Goal: Transaction & Acquisition: Download file/media

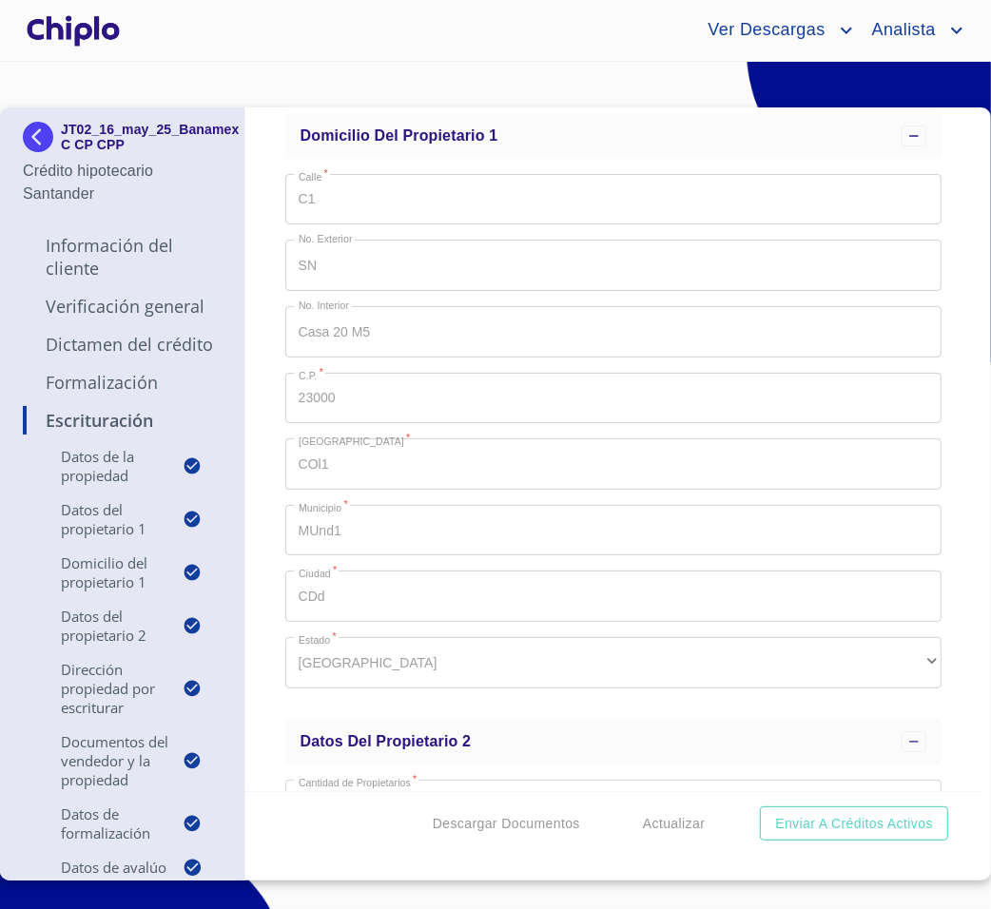
scroll to position [1054, 0]
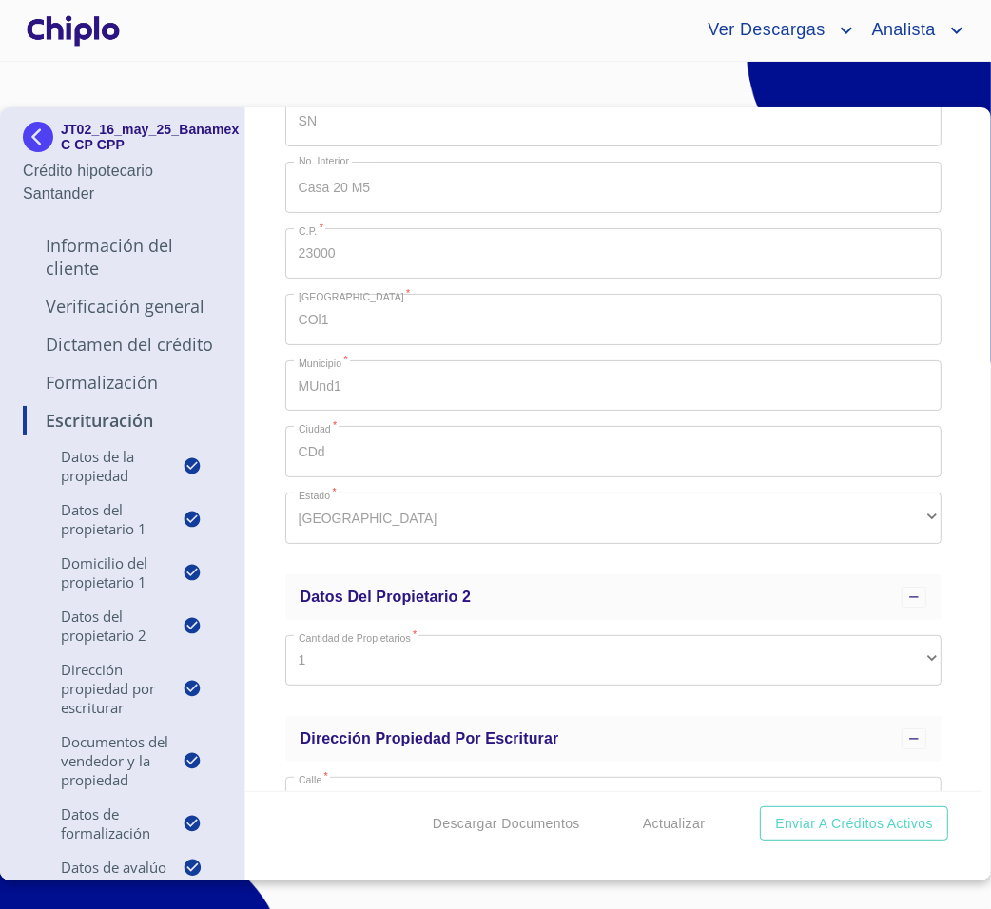
click at [734, 35] on span "Ver Descargas" at bounding box center [763, 30] width 141 height 30
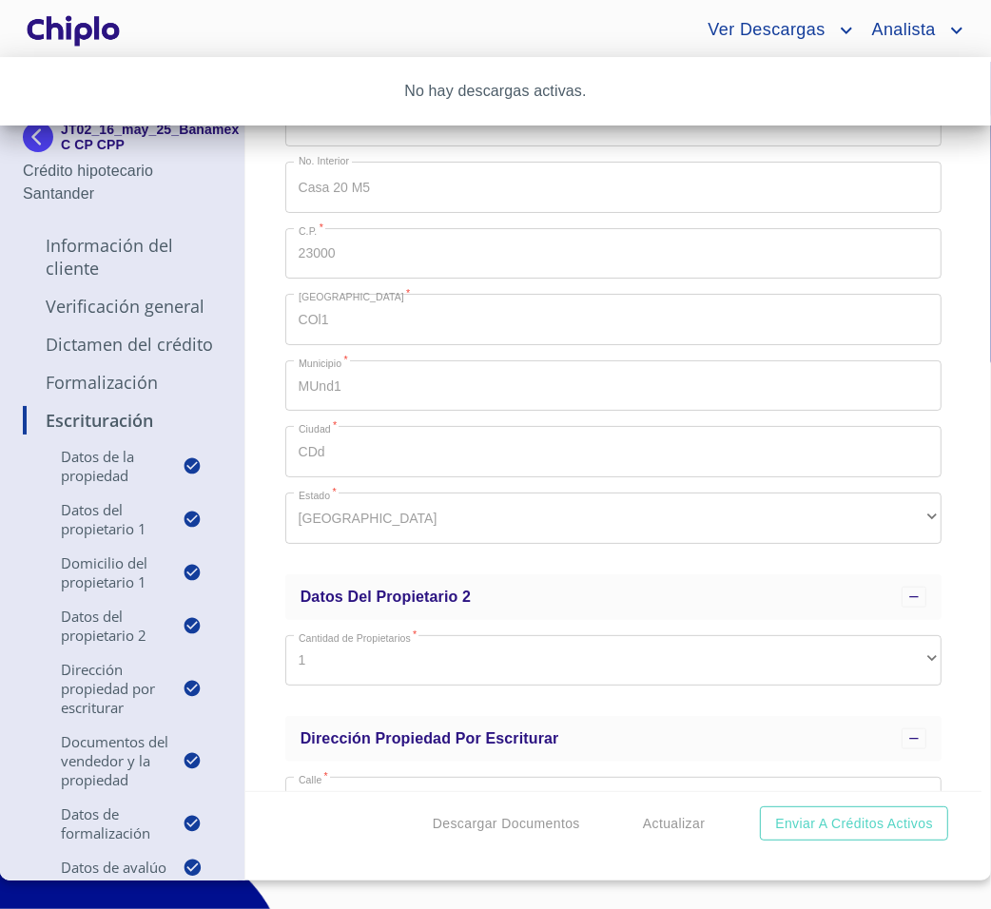
click at [734, 35] on div at bounding box center [495, 454] width 991 height 909
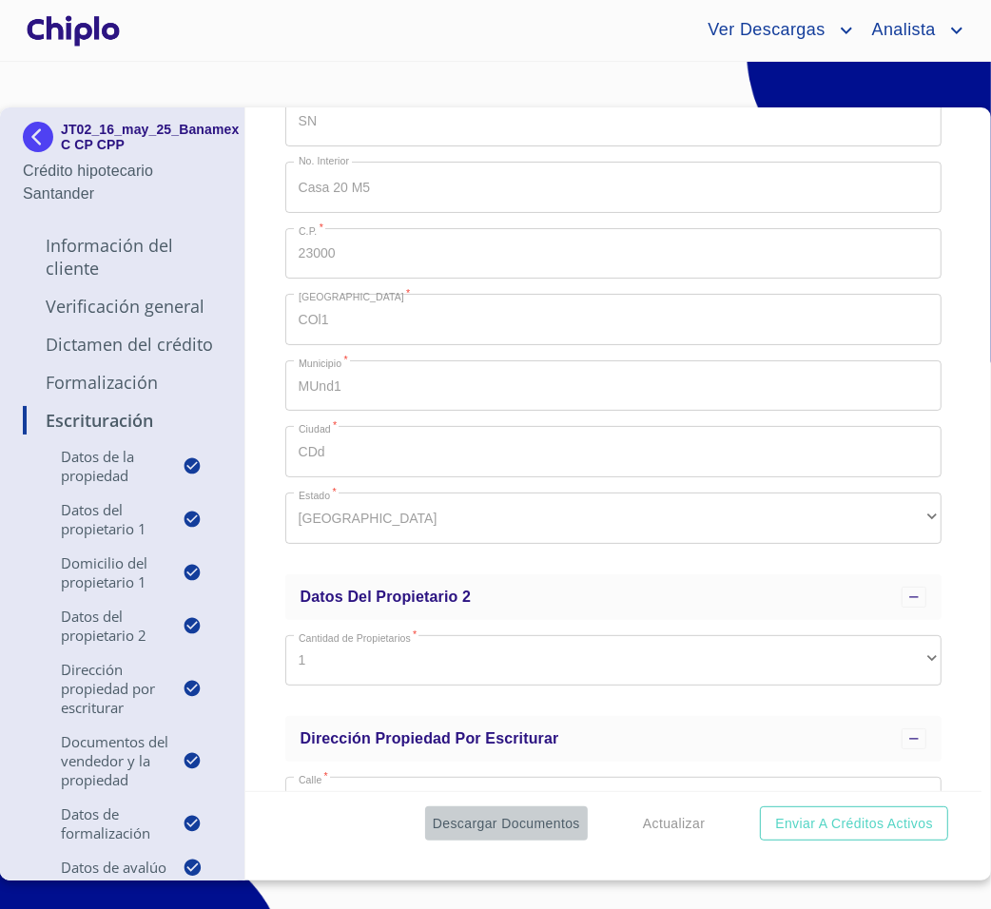
click at [520, 835] on button "Descargar Documentos" at bounding box center [506, 823] width 163 height 35
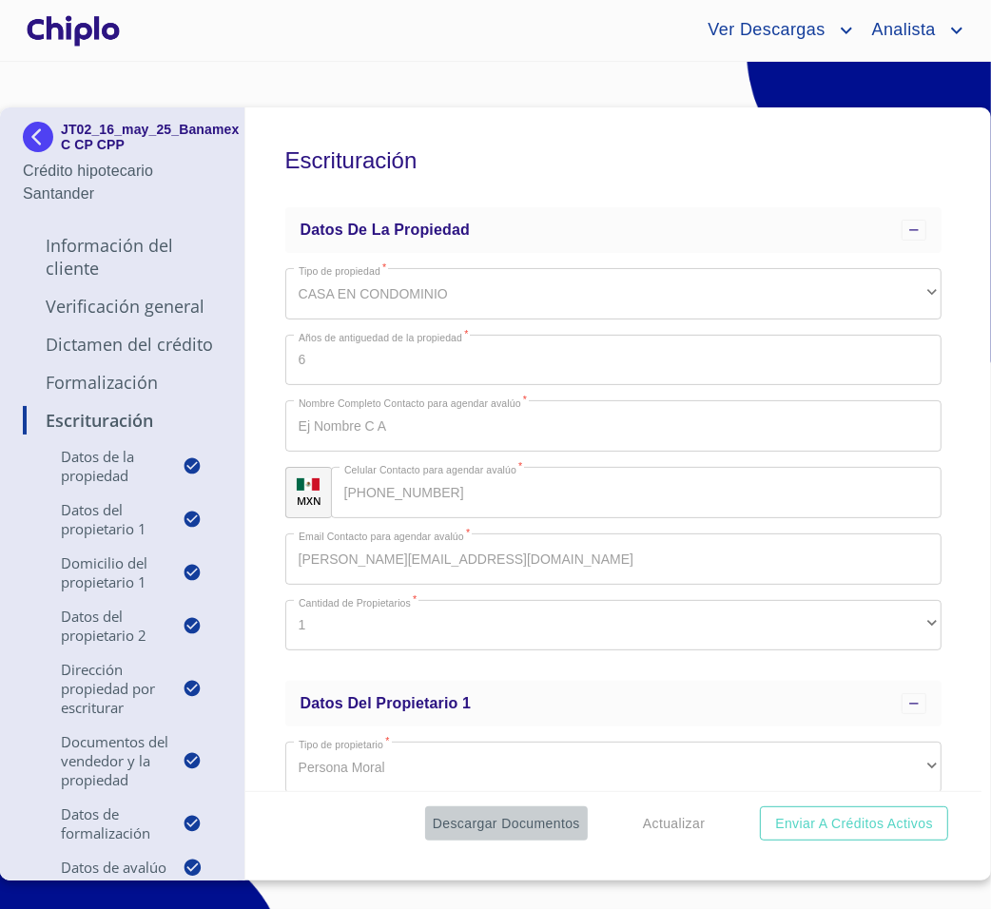
click at [541, 826] on span "Descargar Documentos" at bounding box center [506, 824] width 147 height 24
